Goal: Information Seeking & Learning: Learn about a topic

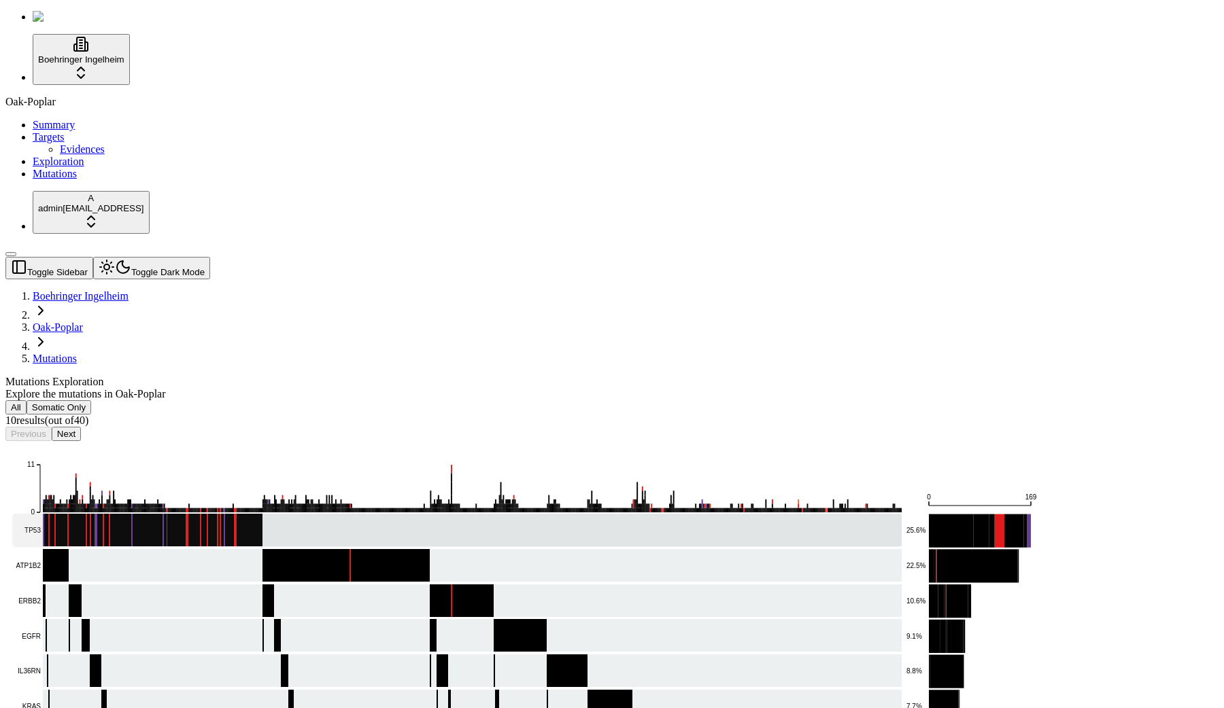
click at [601, 514] on rect at bounding box center [456, 530] width 889 height 33
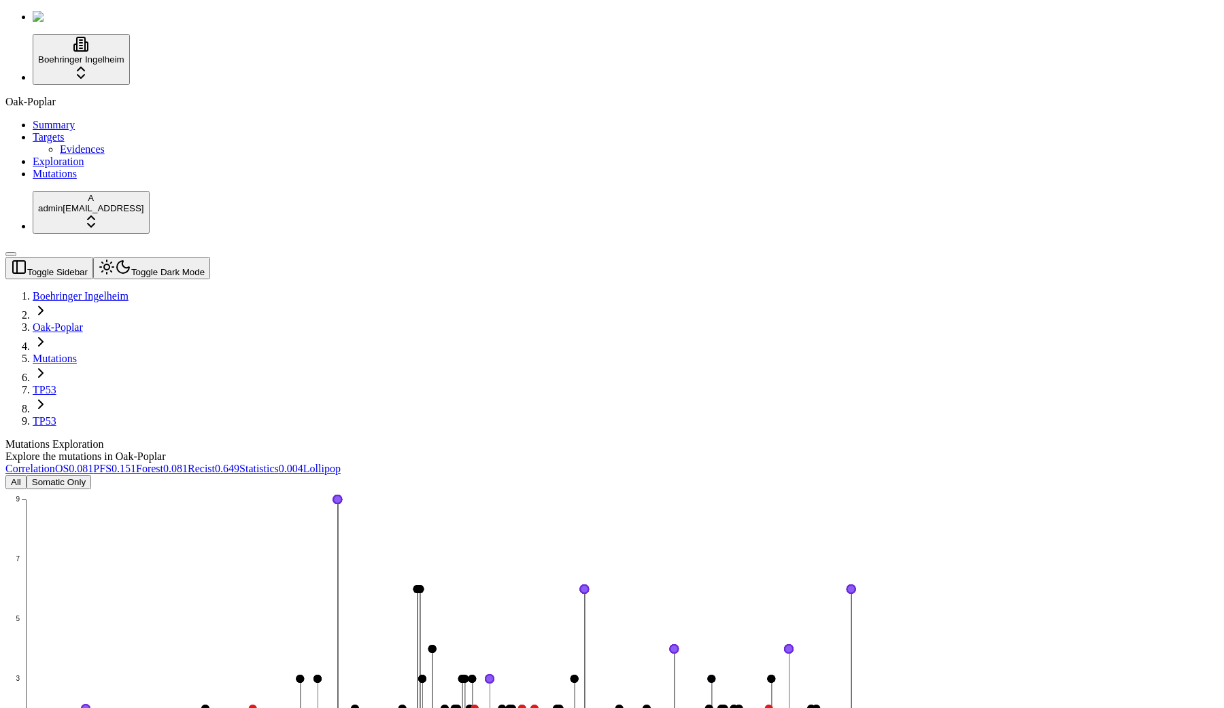
click at [55, 463] on link "Correlation" at bounding box center [30, 469] width 50 height 12
click at [430, 439] on div "Mutations Exploration Explore the mutations in Oak-Poplar" at bounding box center [546, 451] width 1082 height 24
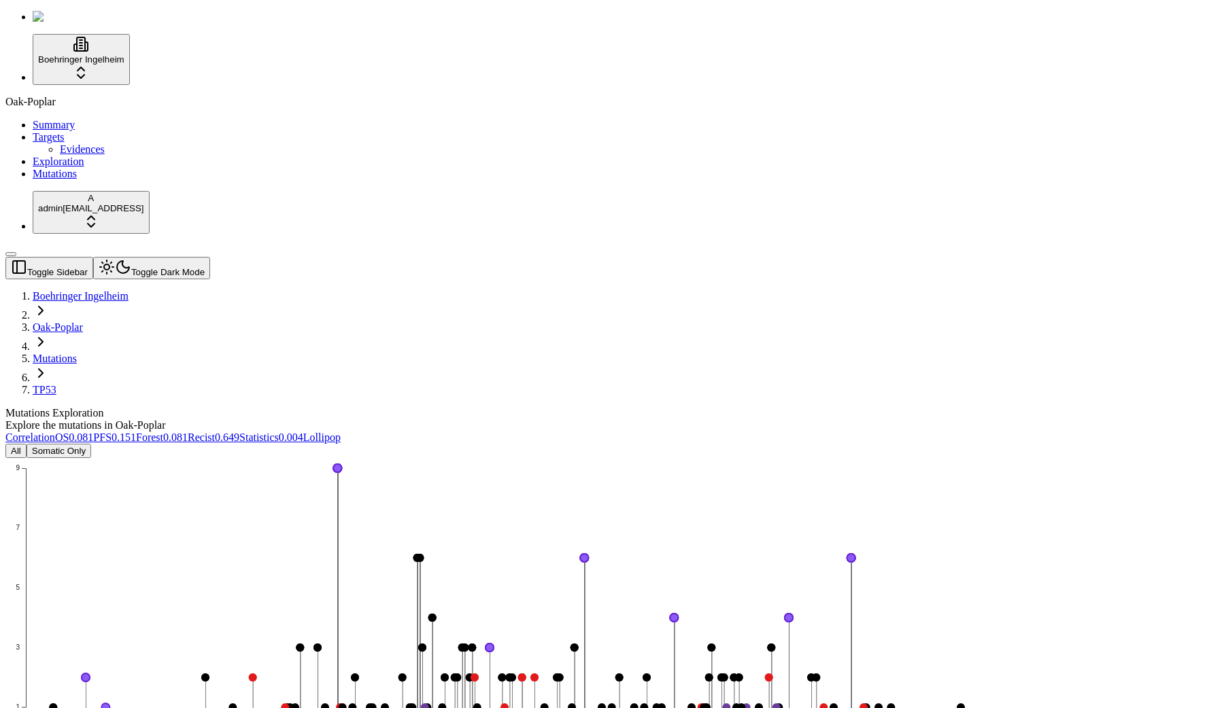
click at [394, 458] on icon "Splice_Site Missense_Mutation Frame_Shift_Del Nonsense_Mutation Frame_Shift_Ins…" at bounding box center [493, 669] width 976 height 422
click at [766, 458] on icon "Splice_Site Missense_Mutation Frame_Shift_Del Nonsense_Mutation Frame_Shift_Ins…" at bounding box center [493, 669] width 976 height 422
click at [643, 458] on icon "Splice_Site Missense_Mutation Frame_Shift_Del Nonsense_Mutation Frame_Shift_Ins…" at bounding box center [493, 669] width 976 height 422
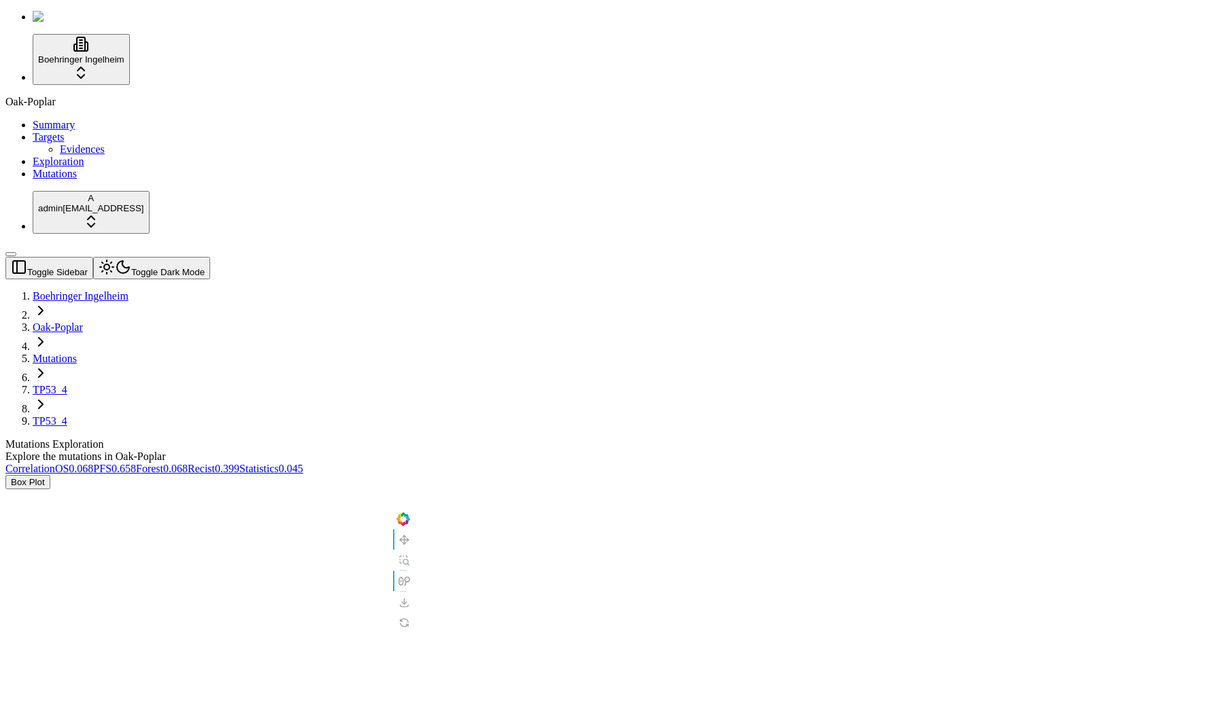
click at [473, 451] on div "Explore the mutations in Oak-Poplar" at bounding box center [546, 457] width 1082 height 12
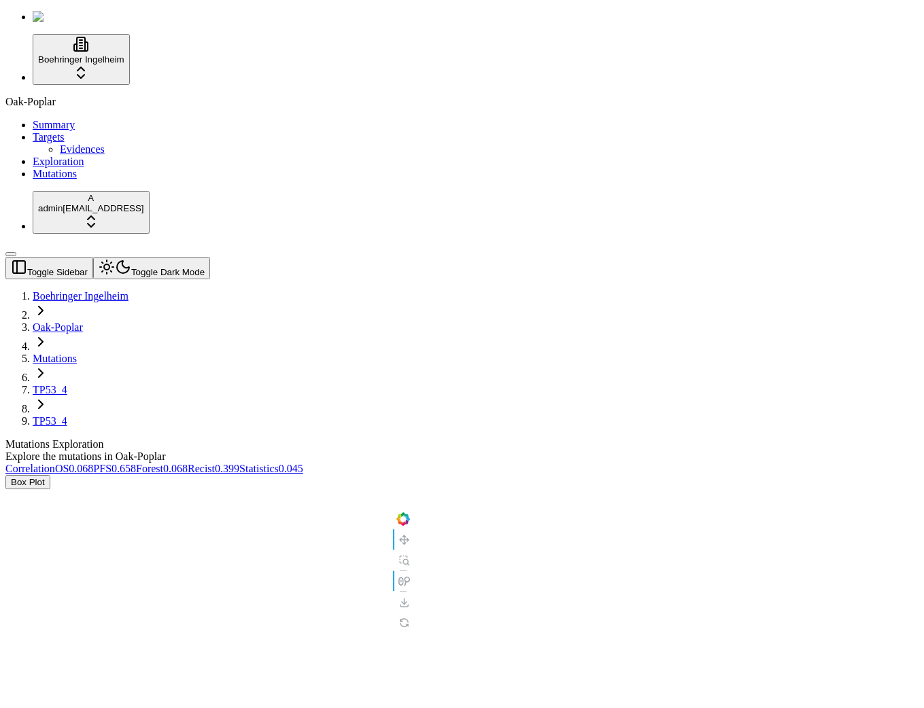
click at [231, 475] on div "Box Plot" at bounding box center [396, 652] width 783 height 354
drag, startPoint x: 583, startPoint y: 18, endPoint x: 500, endPoint y: 26, distance: 83.4
click at [500, 257] on header "Toggle Sidebar Toggle Dark Mode Boehringer Ingelheim Oak-Poplar Mutations TP53 …" at bounding box center [396, 342] width 783 height 171
click at [186, 475] on div "Box Plot" at bounding box center [396, 652] width 783 height 354
click at [223, 475] on div "Box Plot" at bounding box center [396, 652] width 783 height 354
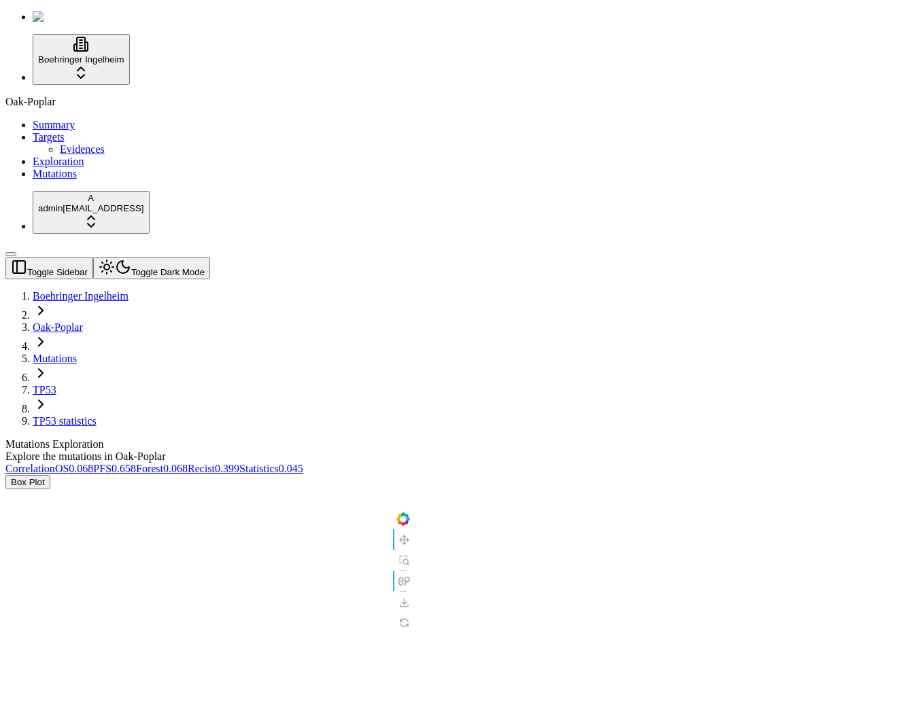
click at [56, 384] on link "TP53" at bounding box center [45, 390] width 24 height 12
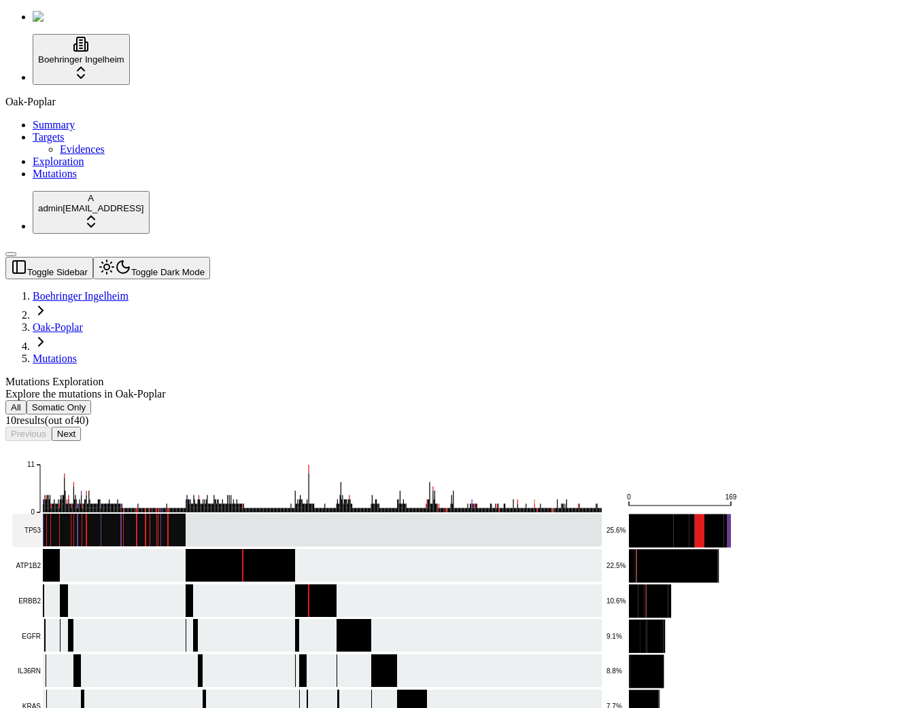
click at [596, 514] on rect at bounding box center [307, 530] width 590 height 33
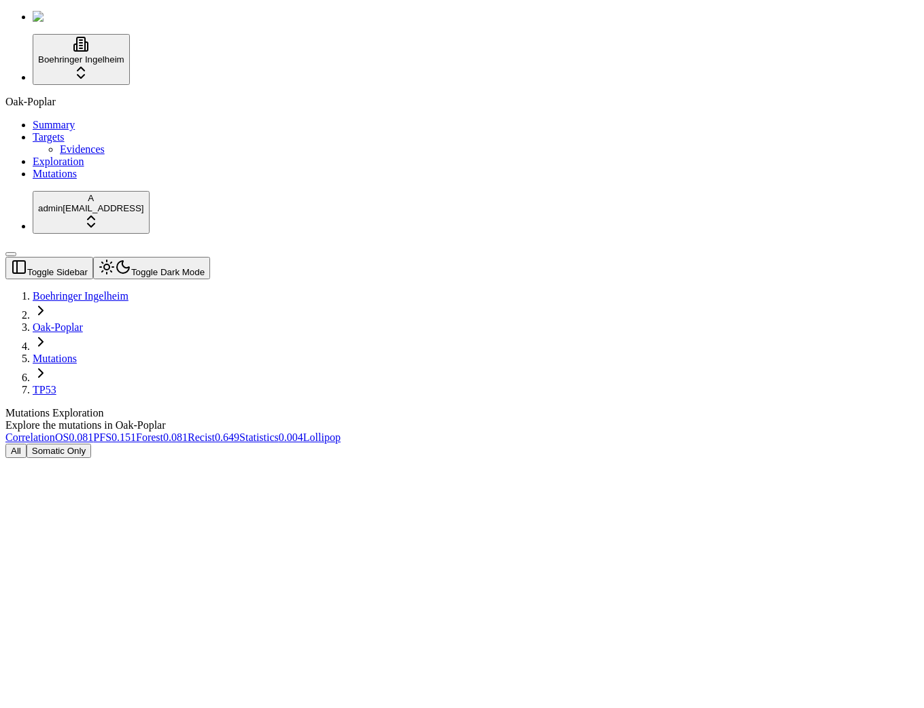
click at [303, 432] on link "Statistics 0.004" at bounding box center [271, 438] width 64 height 12
click at [341, 432] on link "Lollipop" at bounding box center [321, 438] width 37 height 12
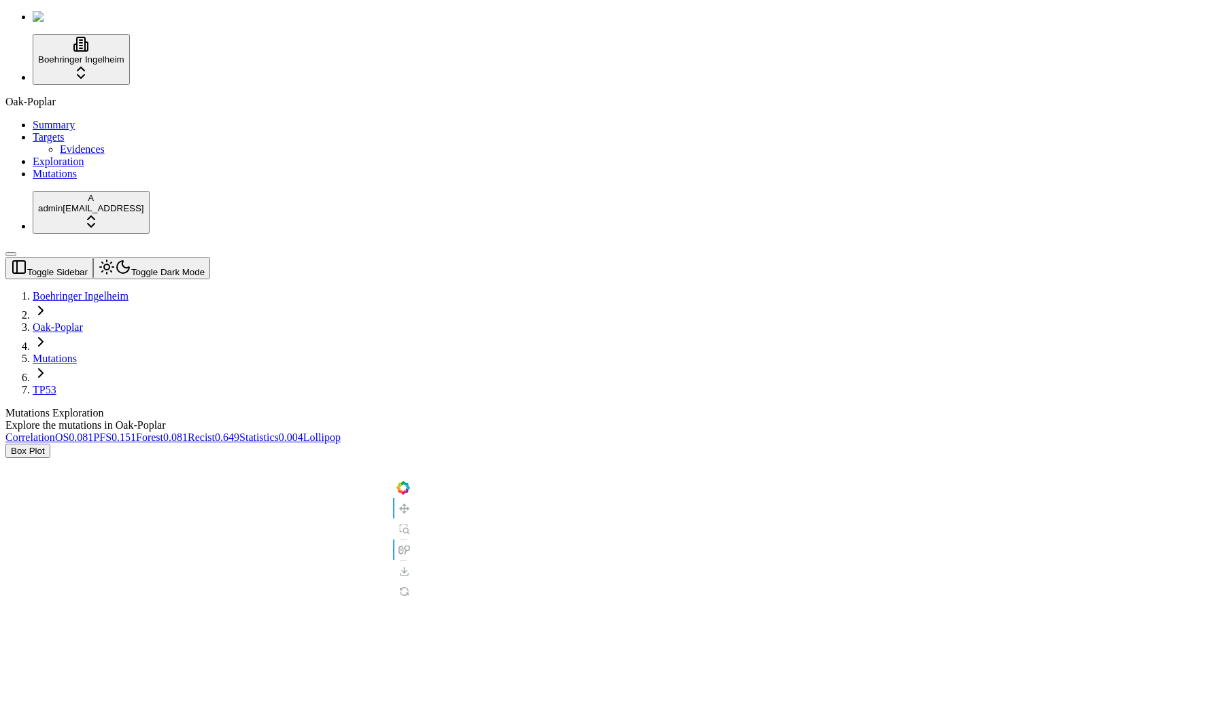
click at [341, 432] on link "Lollipop" at bounding box center [321, 438] width 37 height 12
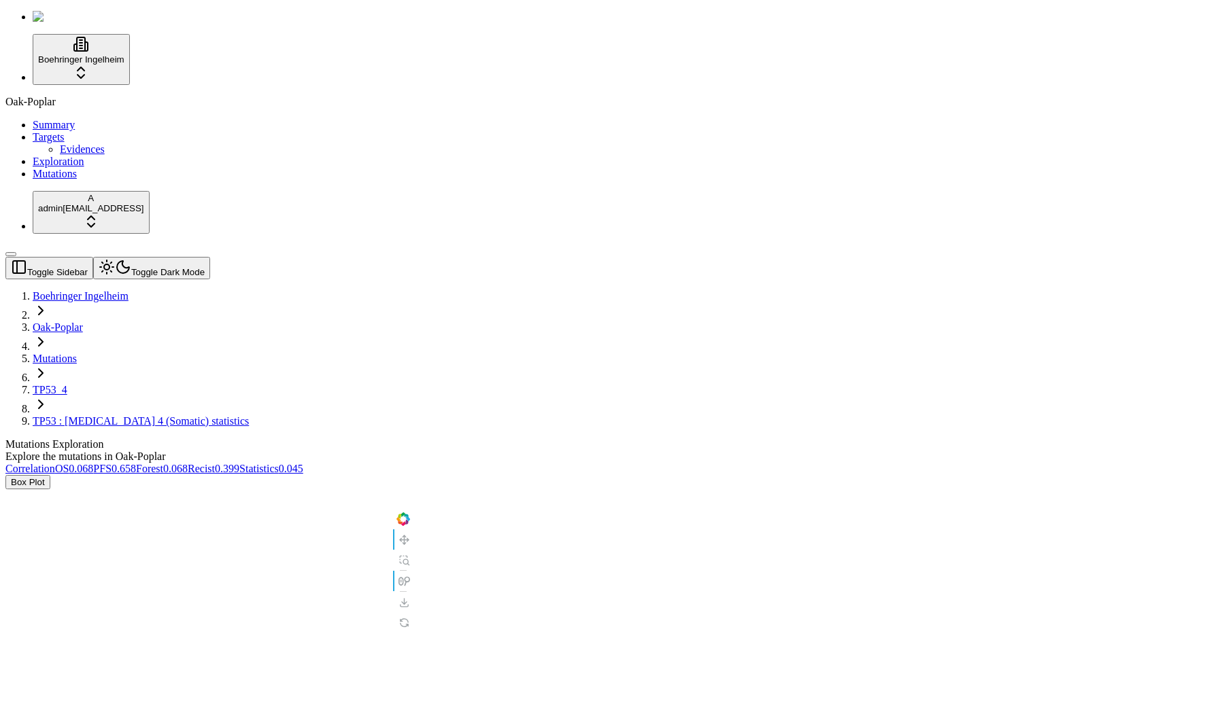
click at [316, 475] on div "Box Plot" at bounding box center [546, 652] width 1082 height 354
click at [239, 463] on span "0.399" at bounding box center [227, 469] width 24 height 12
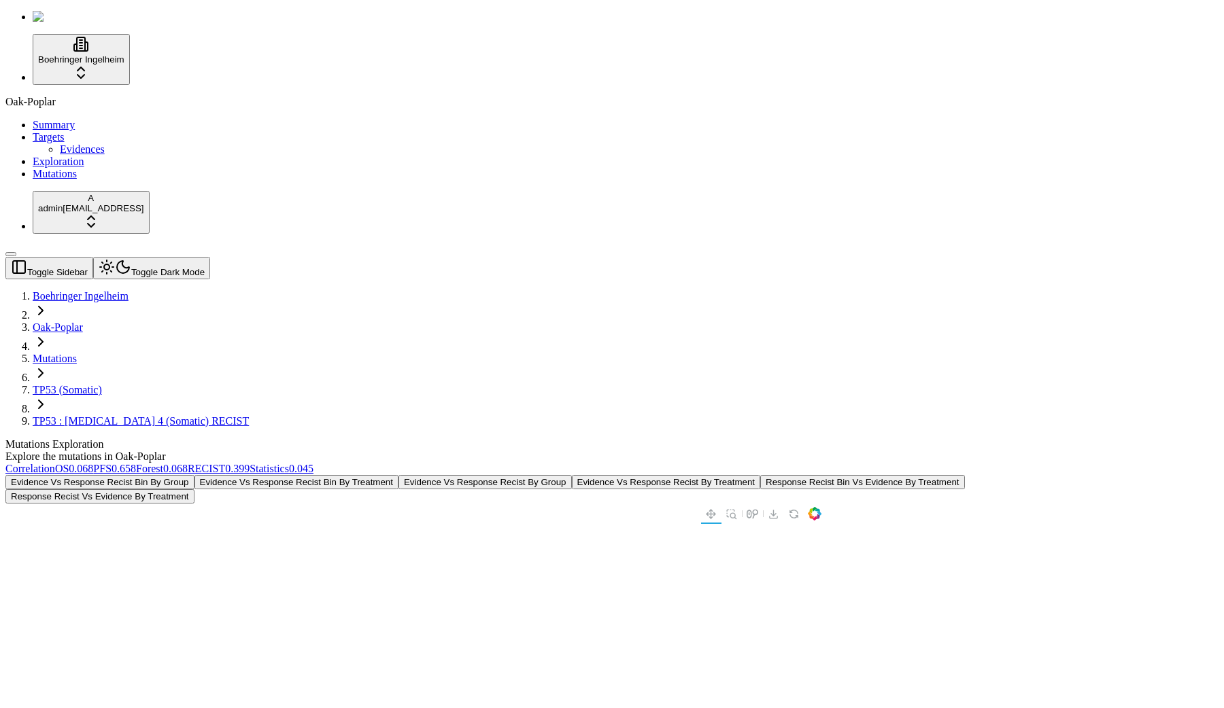
click at [102, 384] on link "TP53 (Somatic)" at bounding box center [67, 390] width 69 height 12
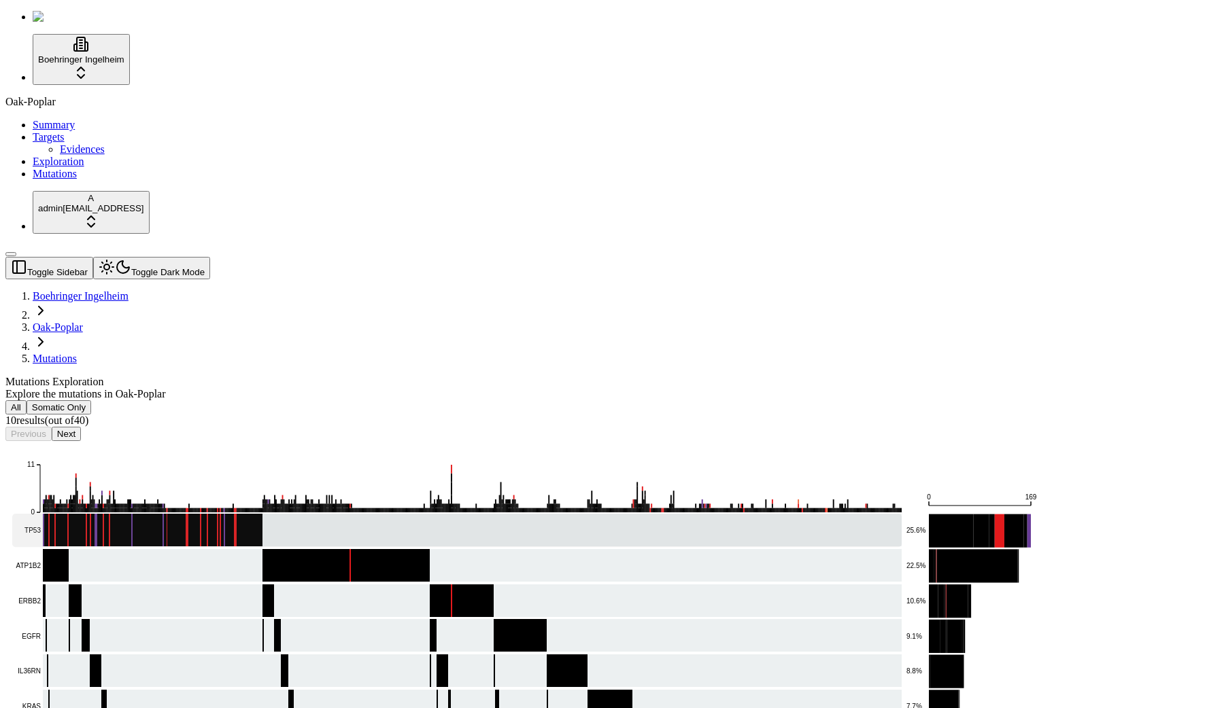
click at [387, 514] on rect at bounding box center [456, 530] width 889 height 33
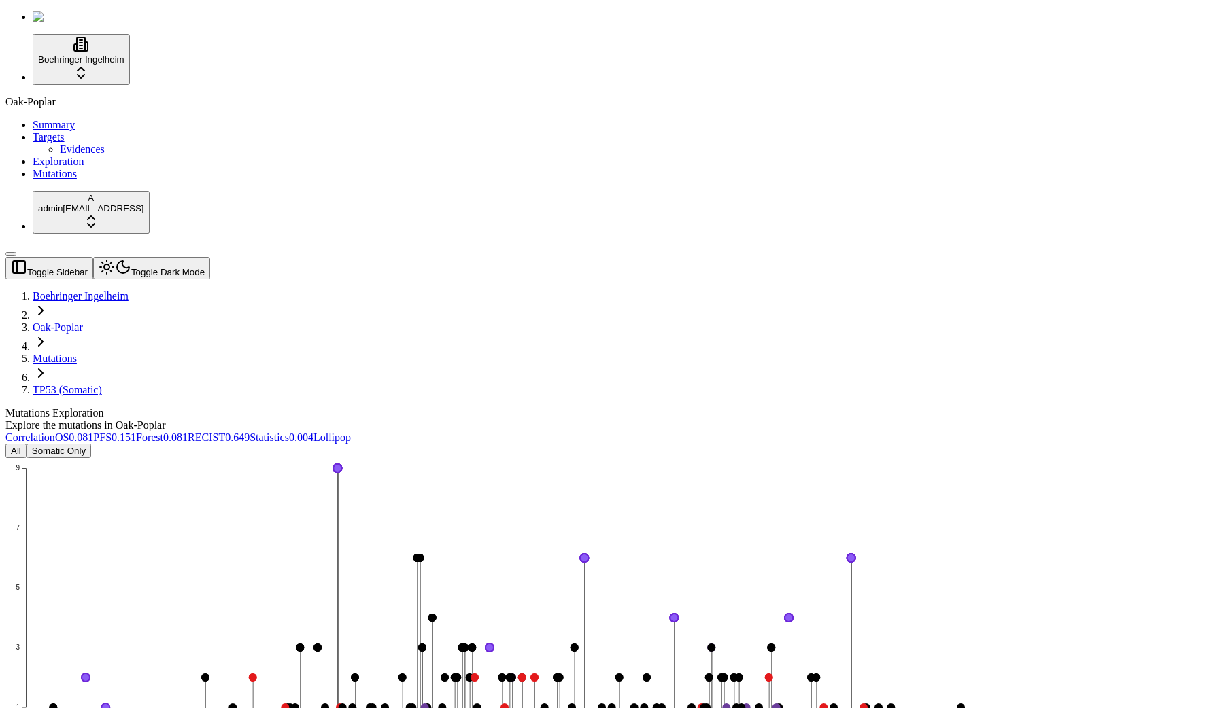
click at [102, 384] on link "TP53 (Somatic)" at bounding box center [67, 390] width 69 height 12
click at [238, 458] on icon "Splice_Site Missense_Mutation Frame_Shift_Del Nonsense_Mutation Frame_Shift_Ins…" at bounding box center [493, 669] width 976 height 422
click at [326, 458] on icon "Splice_Site Missense_Mutation Frame_Shift_Del Nonsense_Mutation Frame_Shift_Ins…" at bounding box center [493, 669] width 976 height 422
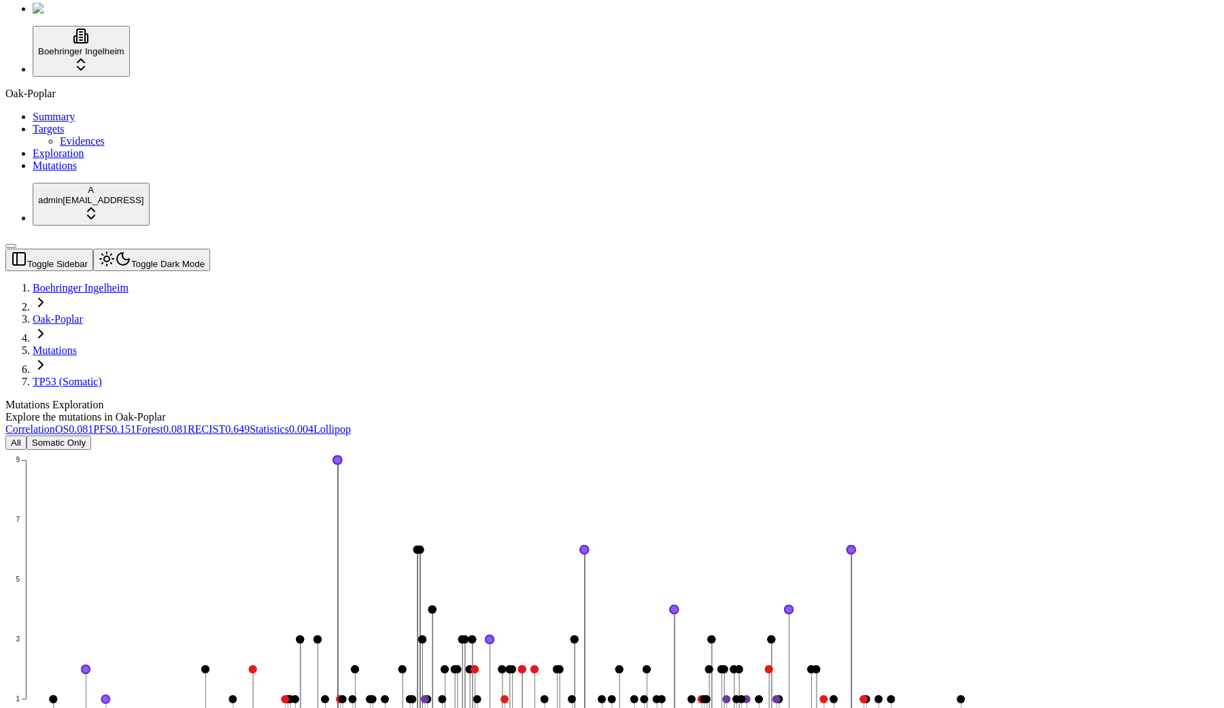
scroll to position [0, 0]
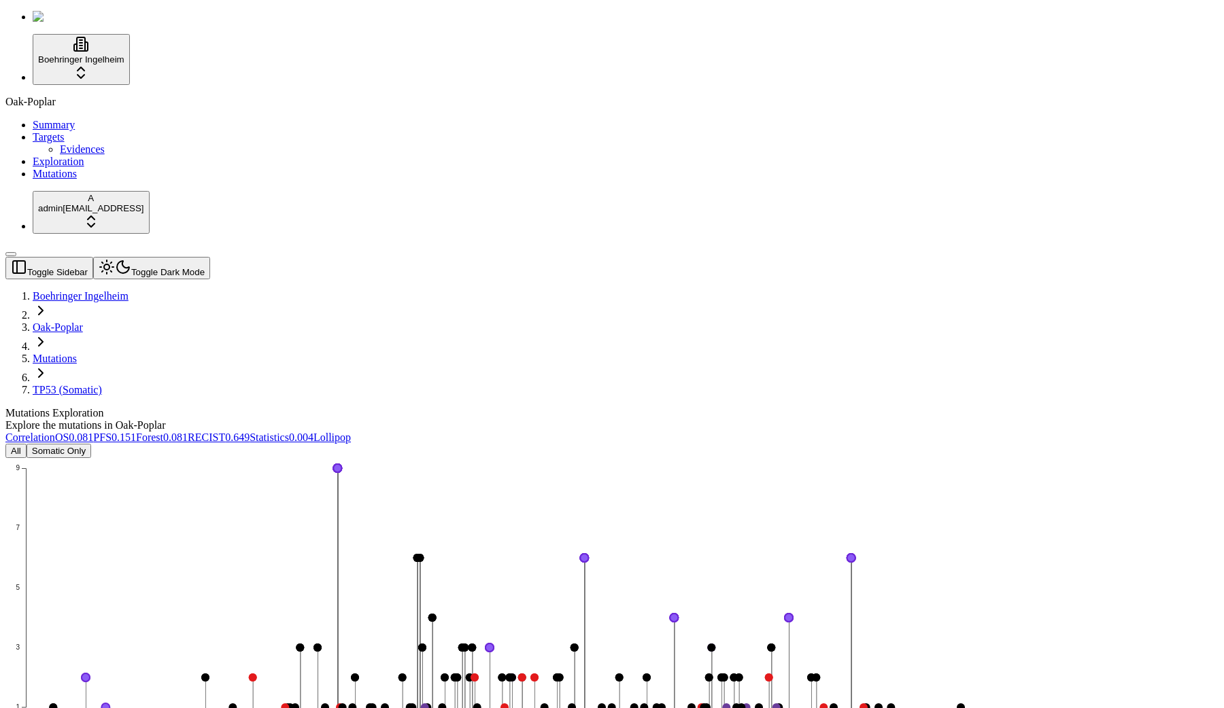
click at [292, 458] on icon "Splice_Site Missense_Mutation Frame_Shift_Del Nonsense_Mutation Frame_Shift_Ins…" at bounding box center [493, 669] width 976 height 422
click at [369, 458] on icon "Splice_Site Missense_Mutation Frame_Shift_Del Nonsense_Mutation Frame_Shift_Ins…" at bounding box center [493, 669] width 976 height 422
click at [344, 458] on icon "Splice_Site Missense_Mutation Frame_Shift_Del Nonsense_Mutation Frame_Shift_Ins…" at bounding box center [493, 669] width 976 height 422
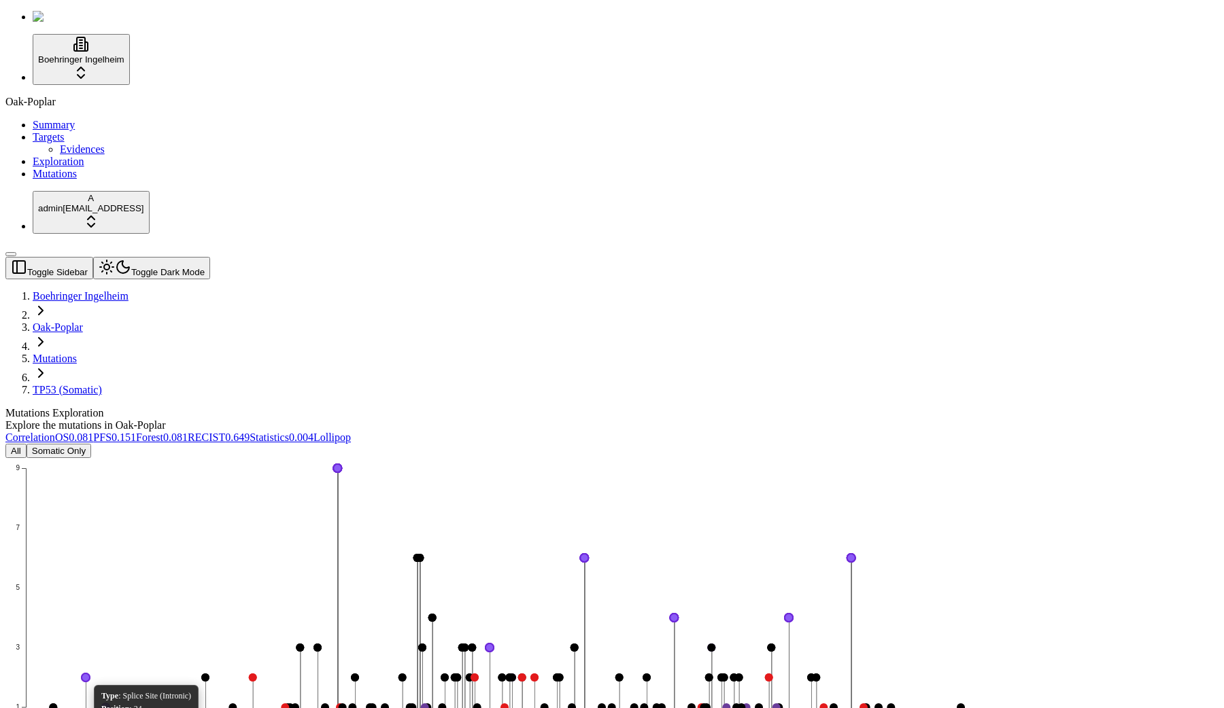
click at [90, 674] on circle at bounding box center [86, 678] width 8 height 8
click at [298, 458] on icon "Splice_Site Missense_Mutation Frame_Shift_Del Nonsense_Mutation Frame_Shift_Ins…" at bounding box center [493, 669] width 976 height 422
click at [295, 458] on icon "Splice_Site Missense_Mutation Frame_Shift_Del Nonsense_Mutation Frame_Shift_Ins…" at bounding box center [493, 669] width 976 height 422
click at [73, 180] on div "Oak-Poplar Summary Targets Evidences Exploration Mutations" at bounding box center [611, 138] width 1213 height 84
